Goal: Book appointment/travel/reservation

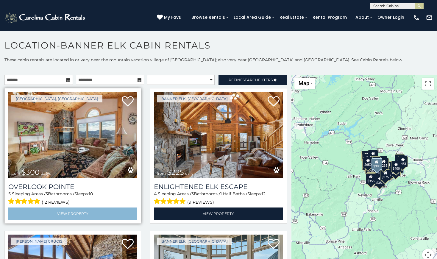
click at [77, 214] on link "View Property" at bounding box center [72, 214] width 129 height 12
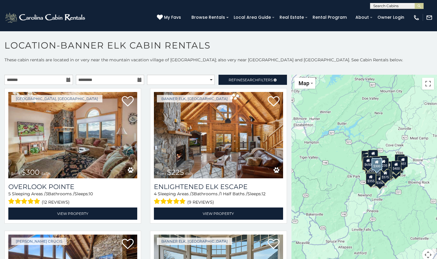
click at [67, 81] on icon at bounding box center [68, 80] width 4 height 4
click at [66, 80] on icon at bounding box center [68, 80] width 4 height 4
click at [64, 78] on input "text" at bounding box center [38, 80] width 69 height 10
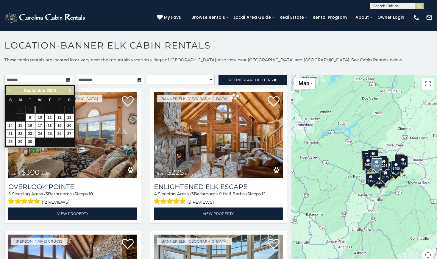
click at [69, 91] on span "Next" at bounding box center [70, 90] width 5 height 5
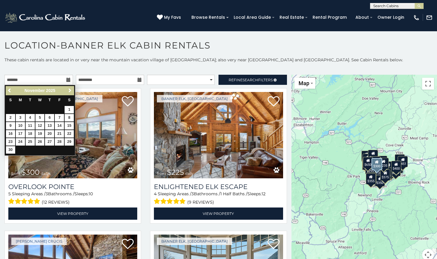
click at [69, 91] on span "Next" at bounding box center [70, 90] width 5 height 5
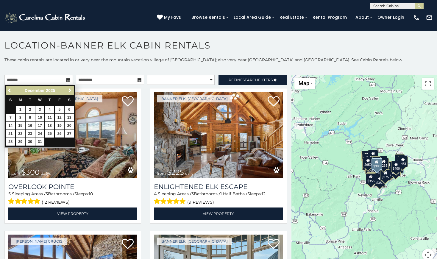
click at [58, 131] on link "26" at bounding box center [59, 133] width 9 height 7
type input "**********"
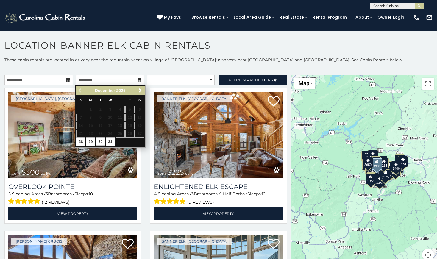
click at [101, 139] on link "30" at bounding box center [100, 141] width 9 height 7
type input "**********"
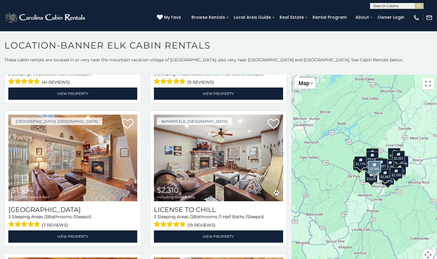
scroll to position [987, 0]
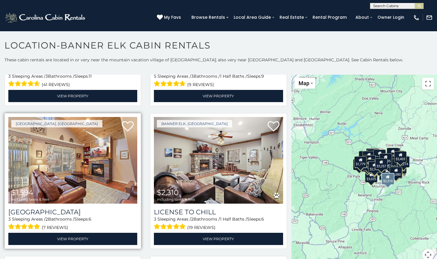
scroll to position [971, 0]
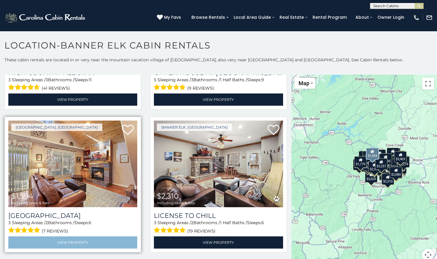
click at [79, 237] on link "View Property" at bounding box center [72, 243] width 129 height 12
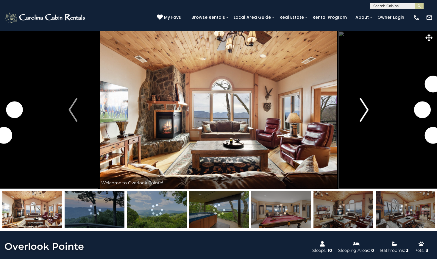
click at [367, 107] on img "Next" at bounding box center [364, 110] width 9 height 24
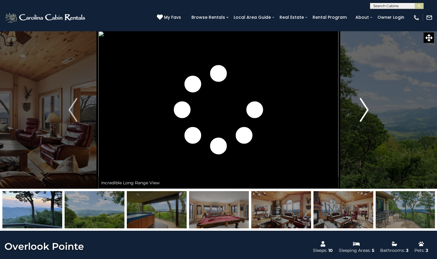
click at [368, 107] on img "Next" at bounding box center [364, 110] width 9 height 24
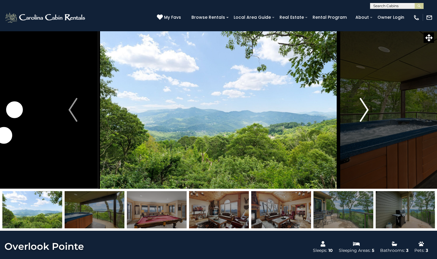
click at [368, 107] on img "Next" at bounding box center [364, 110] width 9 height 24
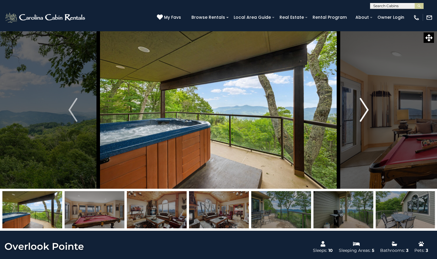
click at [368, 107] on img "Next" at bounding box center [364, 110] width 9 height 24
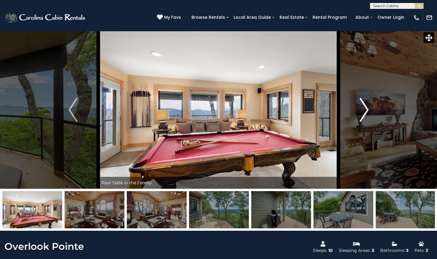
click at [368, 107] on img "Next" at bounding box center [364, 110] width 9 height 24
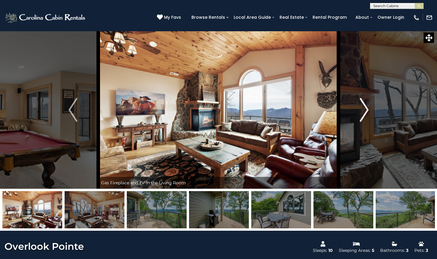
click at [368, 107] on img "Next" at bounding box center [364, 110] width 9 height 24
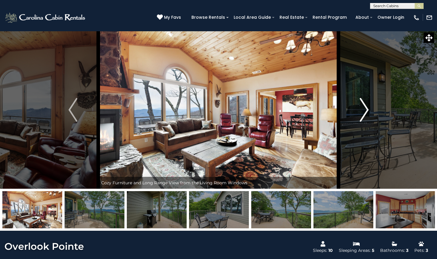
click at [368, 107] on img "Next" at bounding box center [364, 110] width 9 height 24
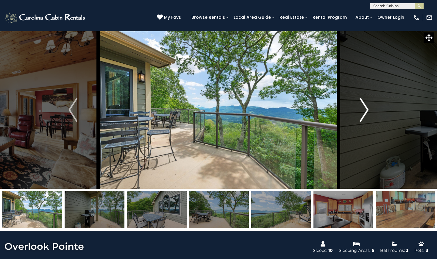
click at [368, 107] on img "Next" at bounding box center [364, 110] width 9 height 24
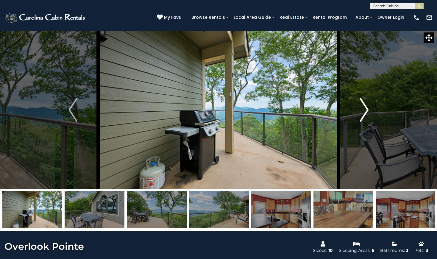
click at [368, 107] on img "Next" at bounding box center [364, 110] width 9 height 24
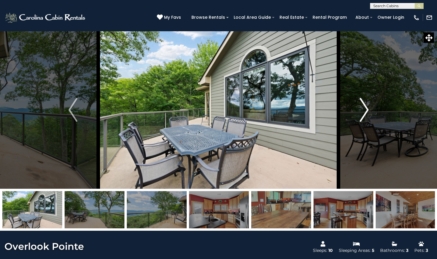
click at [368, 107] on img "Next" at bounding box center [364, 110] width 9 height 24
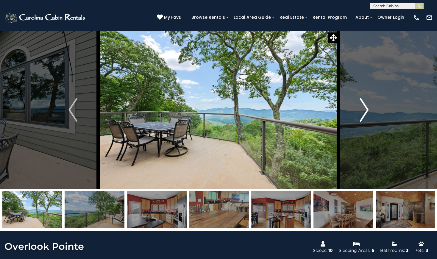
click at [368, 107] on img "Next" at bounding box center [364, 110] width 9 height 24
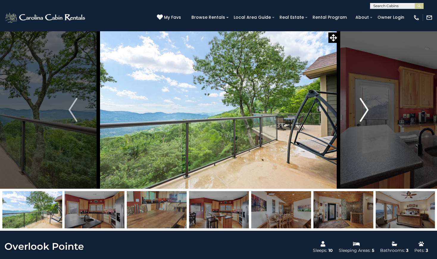
click at [368, 107] on img "Next" at bounding box center [364, 110] width 9 height 24
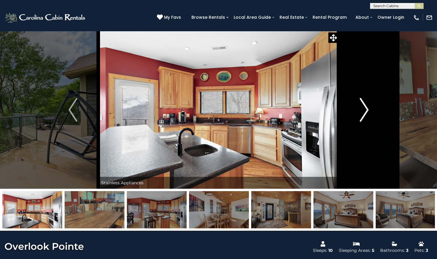
click at [368, 107] on img "Next" at bounding box center [364, 110] width 9 height 24
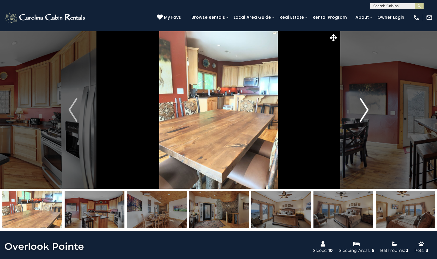
click at [368, 107] on img "Next" at bounding box center [364, 110] width 9 height 24
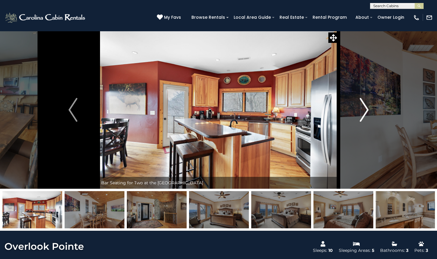
click at [368, 107] on img "Next" at bounding box center [364, 110] width 9 height 24
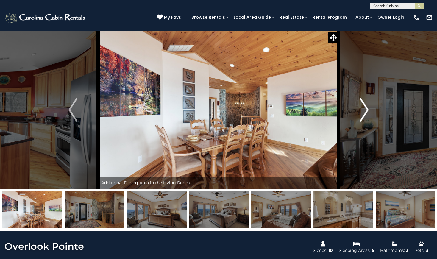
click at [368, 107] on img "Next" at bounding box center [364, 110] width 9 height 24
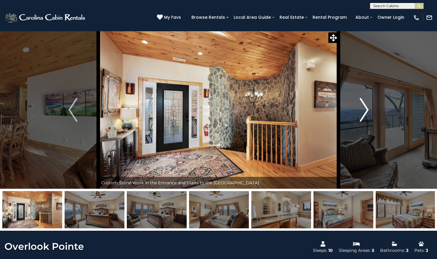
click at [368, 107] on img "Next" at bounding box center [364, 110] width 9 height 24
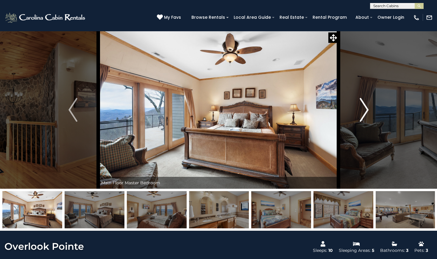
click at [368, 107] on img "Next" at bounding box center [364, 110] width 9 height 24
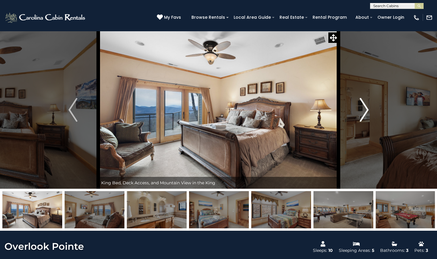
click at [368, 107] on img "Next" at bounding box center [364, 110] width 9 height 24
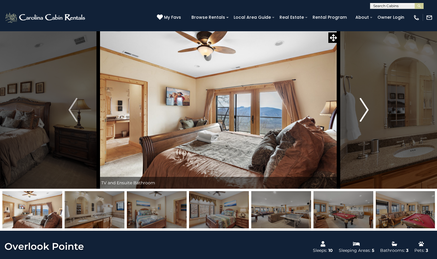
click at [368, 107] on img "Next" at bounding box center [364, 110] width 9 height 24
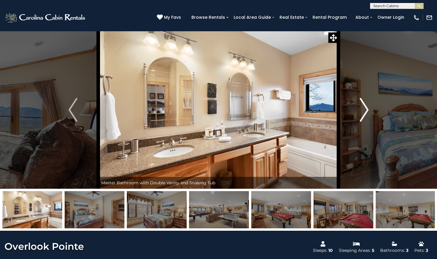
click at [368, 107] on img "Next" at bounding box center [364, 110] width 9 height 24
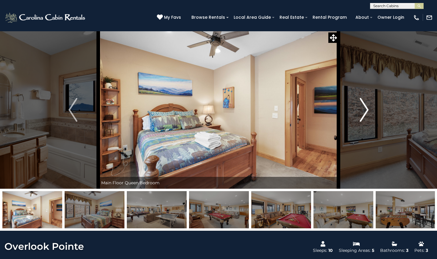
click at [368, 107] on img "Next" at bounding box center [364, 110] width 9 height 24
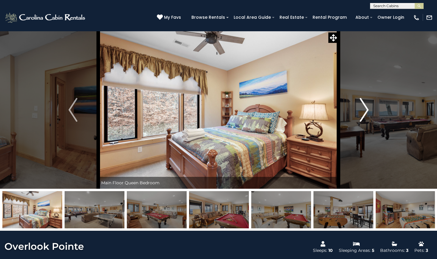
click at [366, 107] on img "Next" at bounding box center [364, 110] width 9 height 24
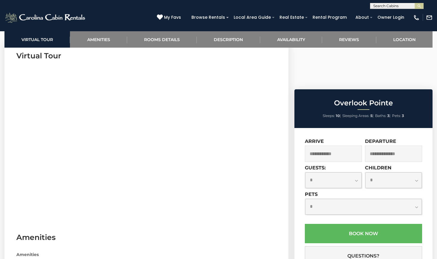
scroll to position [248, 0]
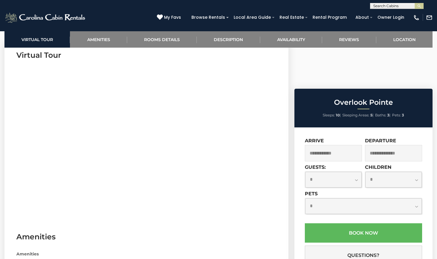
click at [318, 145] on input "text" at bounding box center [333, 153] width 57 height 16
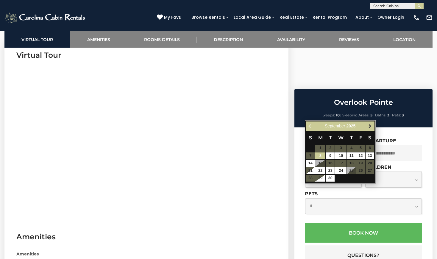
click at [371, 127] on span "Next" at bounding box center [370, 126] width 5 height 5
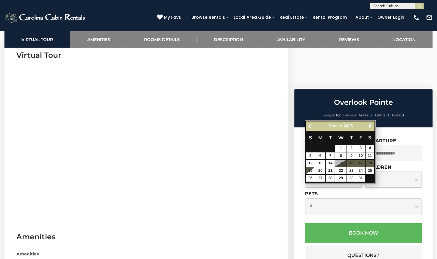
click at [371, 127] on span "Next" at bounding box center [370, 126] width 5 height 5
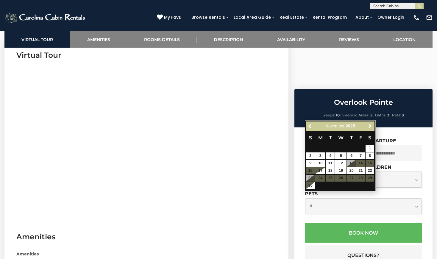
click at [371, 127] on span "Next" at bounding box center [370, 126] width 5 height 5
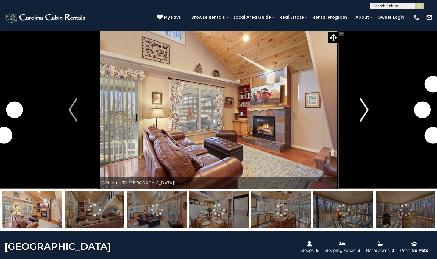
click at [363, 116] on img "Next" at bounding box center [364, 110] width 9 height 24
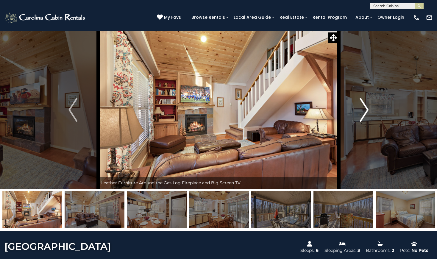
click at [368, 115] on img "Next" at bounding box center [364, 110] width 9 height 24
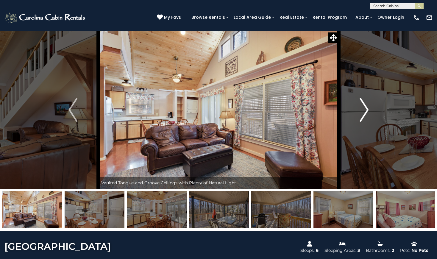
click at [368, 115] on img "Next" at bounding box center [364, 110] width 9 height 24
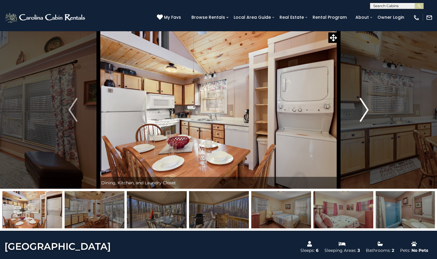
click at [368, 115] on img "Next" at bounding box center [364, 110] width 9 height 24
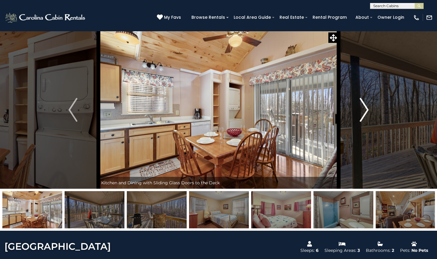
click at [368, 115] on img "Next" at bounding box center [364, 110] width 9 height 24
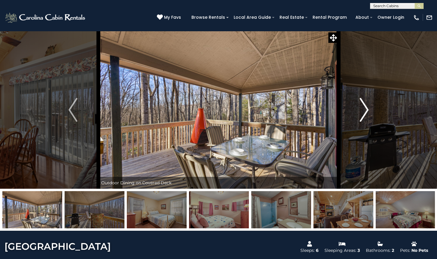
click at [365, 113] on img "Next" at bounding box center [364, 110] width 9 height 24
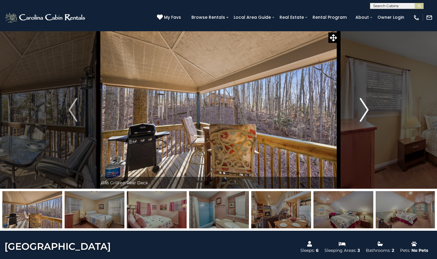
click at [365, 113] on img "Next" at bounding box center [364, 110] width 9 height 24
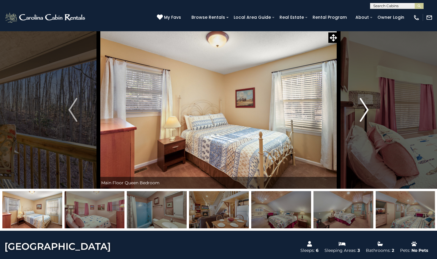
click at [365, 113] on img "Next" at bounding box center [364, 110] width 9 height 24
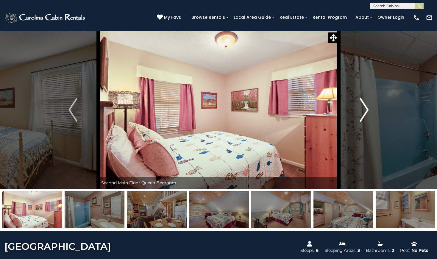
click at [365, 113] on img "Next" at bounding box center [364, 110] width 9 height 24
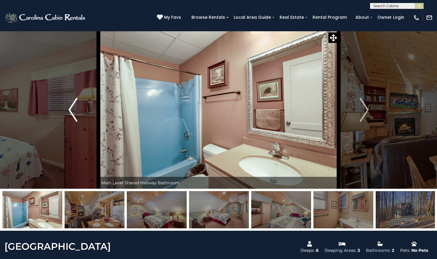
click at [74, 116] on img "Previous" at bounding box center [73, 110] width 9 height 24
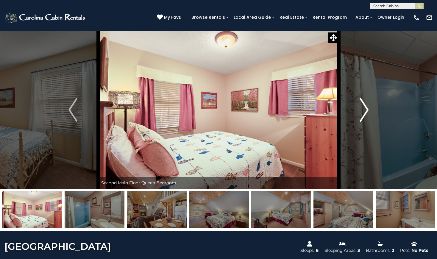
click at [367, 108] on img "Next" at bounding box center [364, 110] width 9 height 24
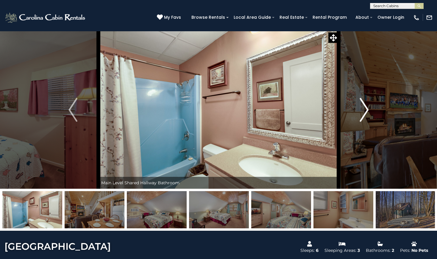
click at [367, 108] on img "Next" at bounding box center [364, 110] width 9 height 24
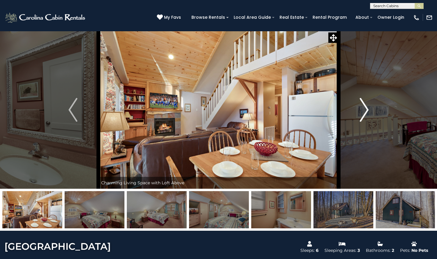
click at [367, 108] on img "Next" at bounding box center [364, 110] width 9 height 24
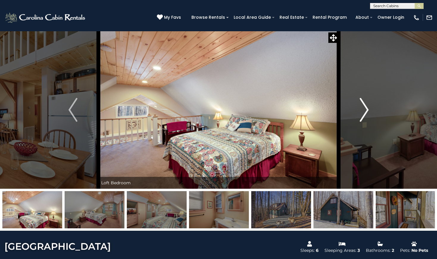
click at [367, 108] on img "Next" at bounding box center [364, 110] width 9 height 24
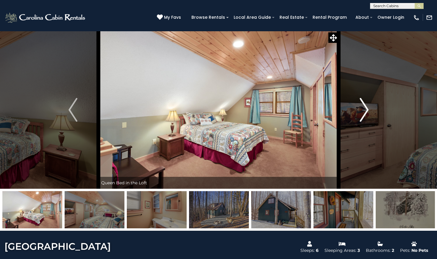
click at [367, 108] on img "Next" at bounding box center [364, 110] width 9 height 24
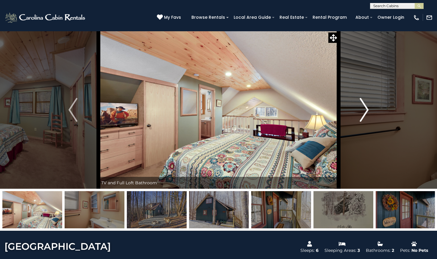
click at [367, 108] on img "Next" at bounding box center [364, 110] width 9 height 24
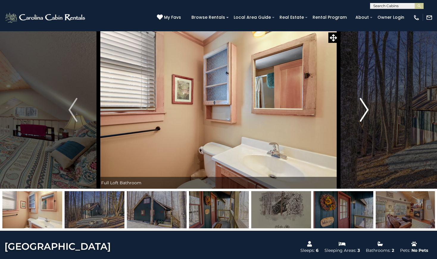
click at [367, 108] on img "Next" at bounding box center [364, 110] width 9 height 24
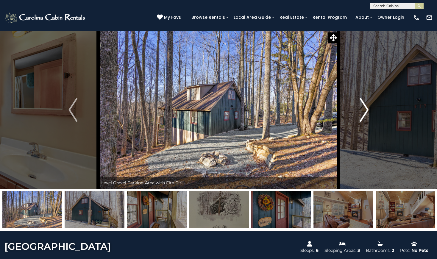
click at [367, 108] on img "Next" at bounding box center [364, 110] width 9 height 24
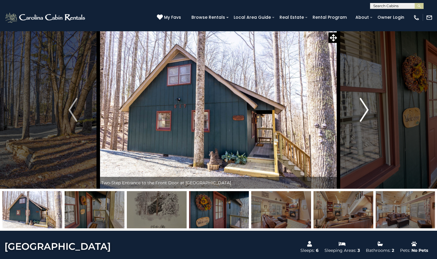
click at [367, 108] on img "Next" at bounding box center [364, 110] width 9 height 24
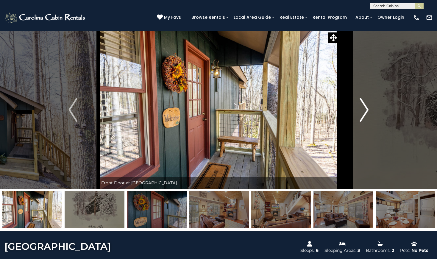
click at [367, 108] on img "Next" at bounding box center [364, 110] width 9 height 24
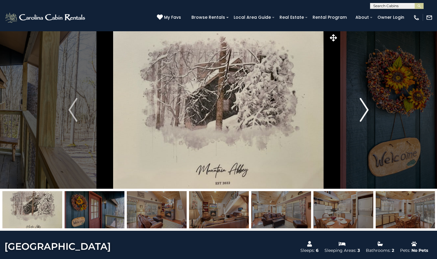
click at [367, 108] on img "Next" at bounding box center [364, 110] width 9 height 24
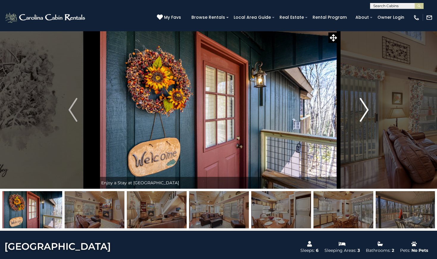
click at [367, 108] on img "Next" at bounding box center [364, 110] width 9 height 24
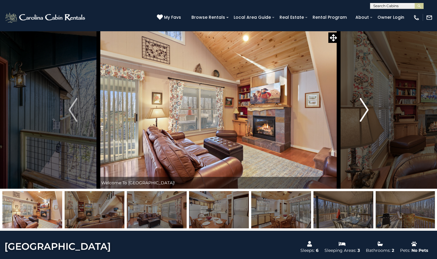
click at [367, 108] on img "Next" at bounding box center [364, 110] width 9 height 24
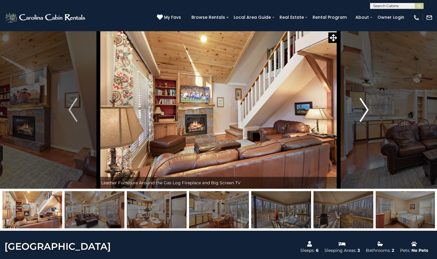
click at [367, 108] on img "Next" at bounding box center [364, 110] width 9 height 24
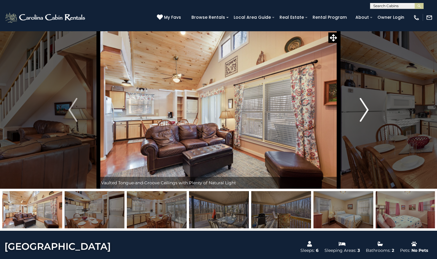
click at [367, 108] on img "Next" at bounding box center [364, 110] width 9 height 24
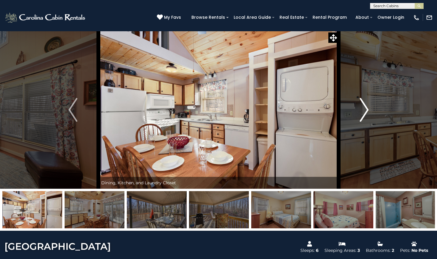
click at [367, 108] on img "Next" at bounding box center [364, 110] width 9 height 24
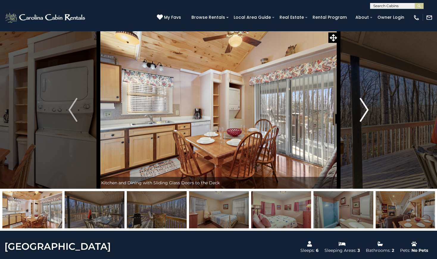
click at [367, 108] on img "Next" at bounding box center [364, 110] width 9 height 24
